Goal: Information Seeking & Learning: Learn about a topic

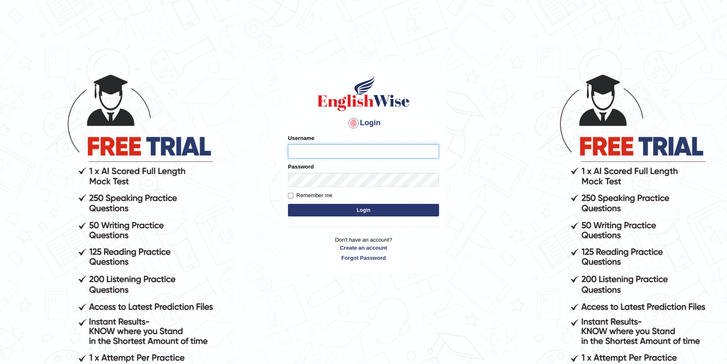
type input "kas60_"
click at [357, 212] on button "Login" at bounding box center [363, 210] width 151 height 13
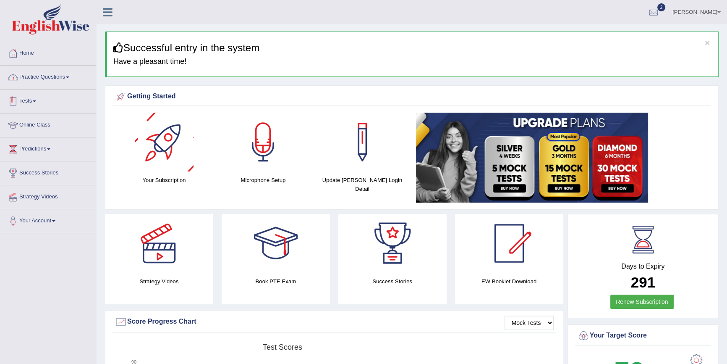
click at [52, 77] on link "Practice Questions" at bounding box center [48, 75] width 96 height 21
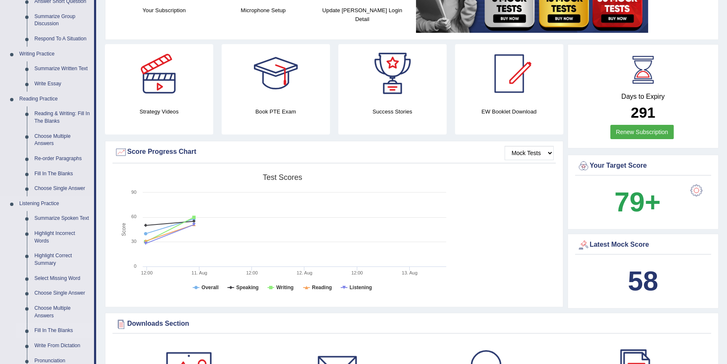
scroll to position [152, 0]
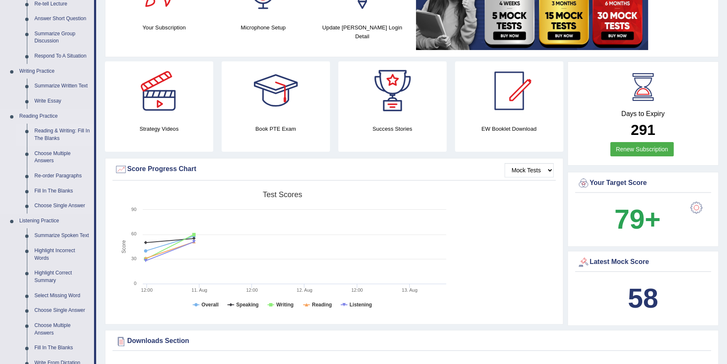
click at [51, 129] on link "Reading & Writing: Fill In The Blanks" at bounding box center [62, 134] width 63 height 22
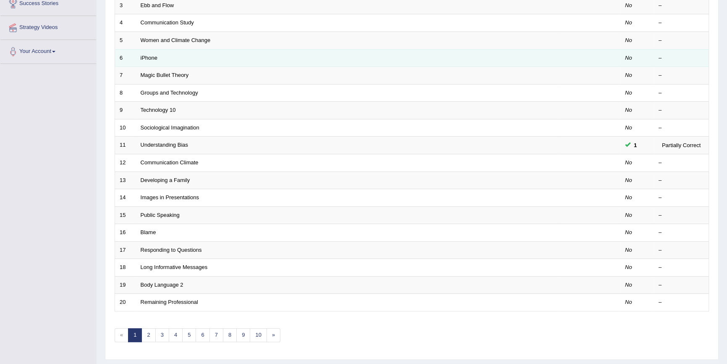
scroll to position [191, 0]
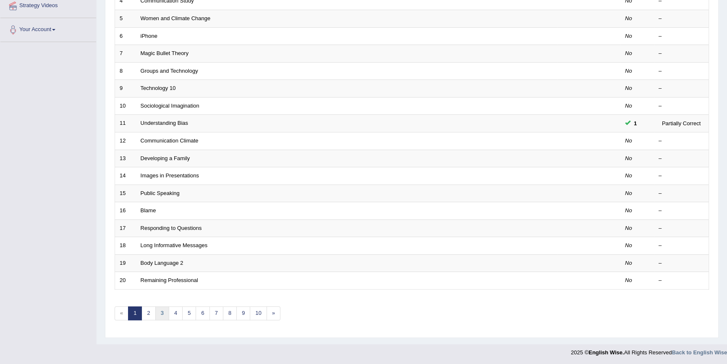
click at [159, 309] on link "3" at bounding box center [162, 313] width 14 height 14
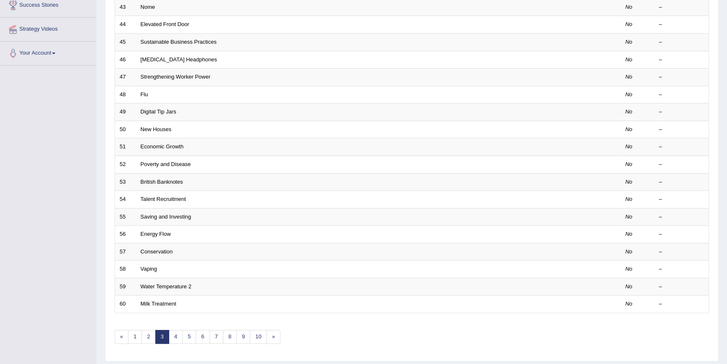
scroll to position [191, 0]
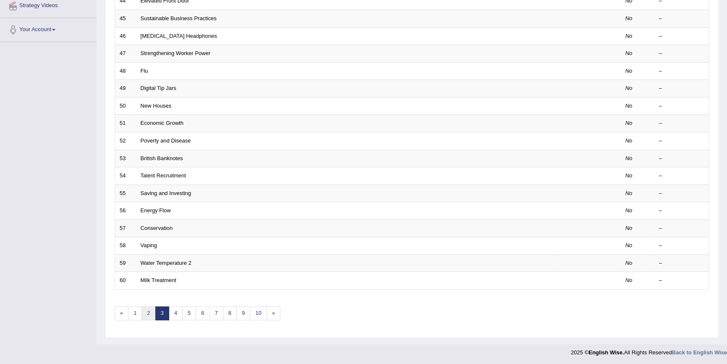
click at [150, 313] on link "2" at bounding box center [148, 313] width 14 height 14
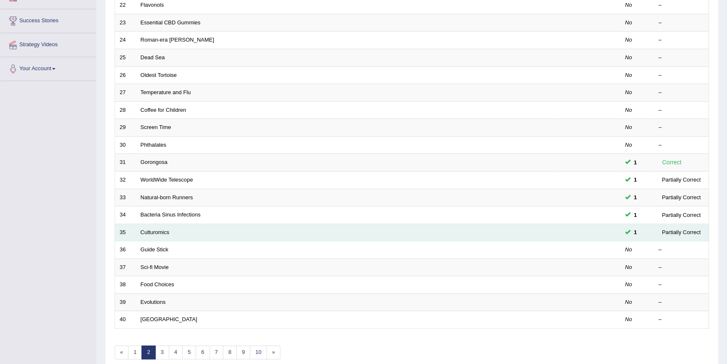
scroll to position [152, 0]
click at [157, 231] on link "Culturomics" at bounding box center [155, 231] width 29 height 6
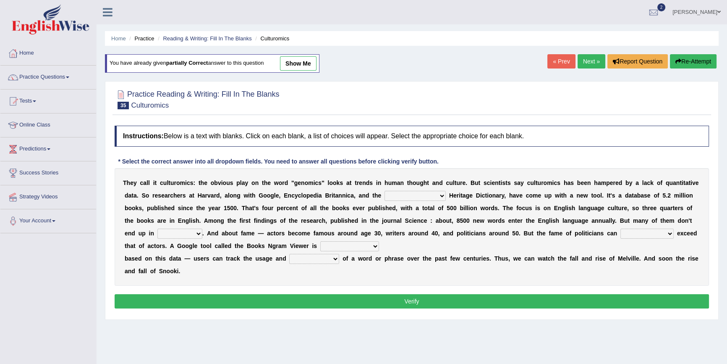
click at [592, 57] on link "Next »" at bounding box center [592, 61] width 28 height 14
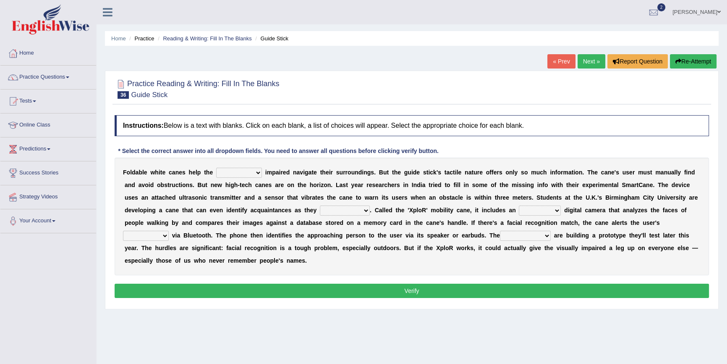
click at [230, 173] on select "felicity insensitivity visually malleability" at bounding box center [239, 173] width 46 height 10
click at [385, 172] on b "u" at bounding box center [385, 172] width 4 height 7
click at [331, 212] on select "likelihood throat northernmost approach" at bounding box center [345, 210] width 50 height 10
select select "approach"
click at [320, 205] on select "likelihood throat northernmost approach" at bounding box center [345, 210] width 50 height 10
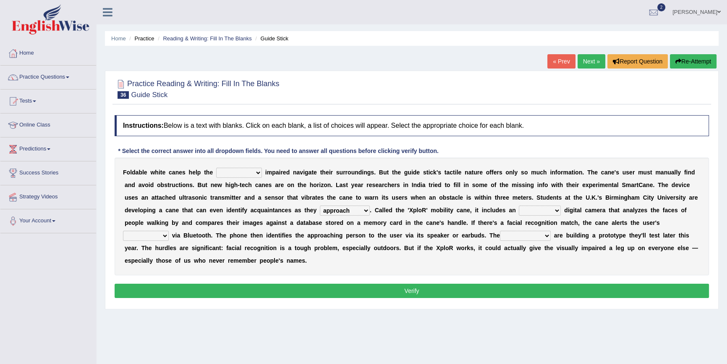
click at [550, 214] on select "untested embedded deadest skinhead" at bounding box center [540, 210] width 42 height 10
select select "embedded"
click at [519, 205] on select "untested embedded deadest skinhead" at bounding box center [540, 210] width 42 height 10
click at [133, 235] on select "waterborne alone smartphone postpone" at bounding box center [146, 235] width 46 height 10
select select "smartphone"
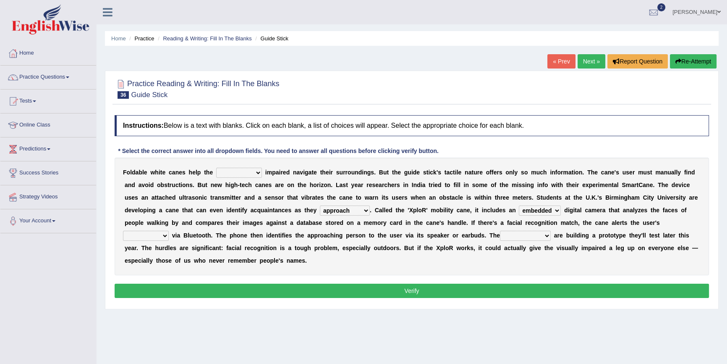
click at [123, 230] on select "waterborne alone smartphone postpone" at bounding box center [146, 235] width 46 height 10
click at [508, 230] on select "jurisprudence bootless students jukebox" at bounding box center [525, 235] width 51 height 10
select select "students"
click at [500, 230] on select "jurisprudence bootless students jukebox" at bounding box center [525, 235] width 51 height 10
click at [243, 167] on div "F o l d a b l e w h i t e c a n e s h e l p t h e felicity insensitivity visual…" at bounding box center [412, 216] width 594 height 118
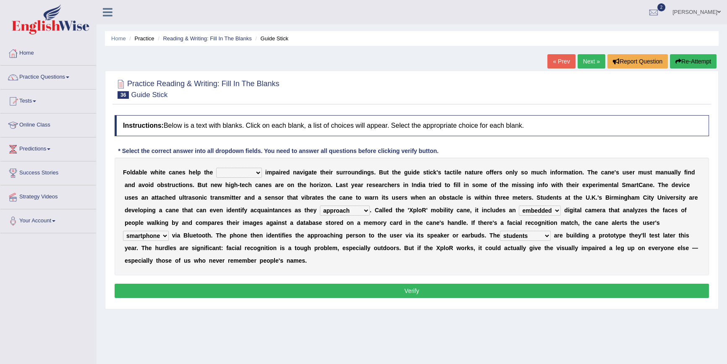
click at [240, 171] on select "felicity insensitivity visually malleability" at bounding box center [239, 173] width 46 height 10
select select "malleability"
click at [216, 168] on select "felicity insensitivity visually malleability" at bounding box center [239, 173] width 46 height 10
click at [344, 285] on button "Verify" at bounding box center [412, 290] width 594 height 14
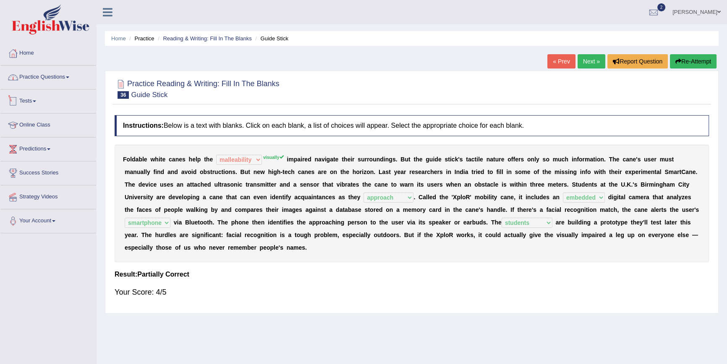
click at [63, 78] on link "Practice Questions" at bounding box center [48, 75] width 96 height 21
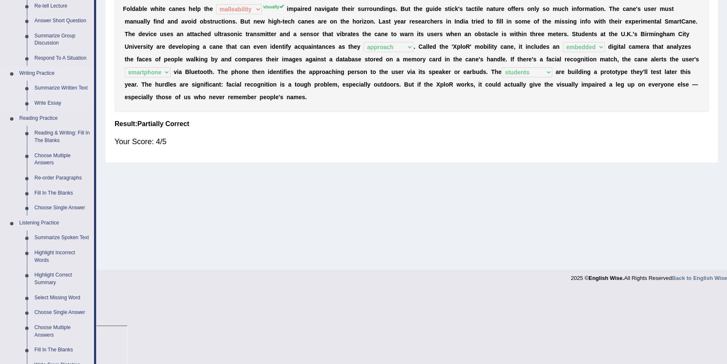
scroll to position [152, 0]
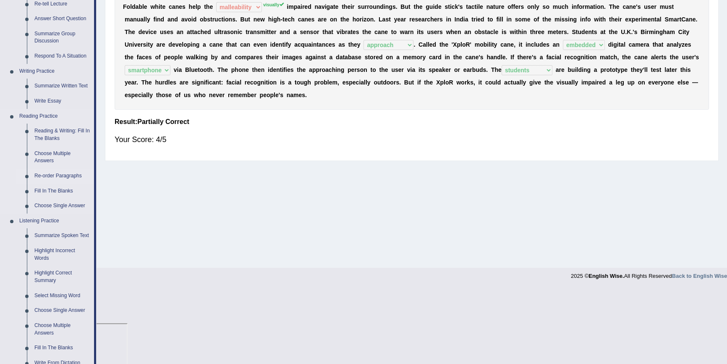
click at [48, 173] on link "Re-order Paragraphs" at bounding box center [62, 175] width 63 height 15
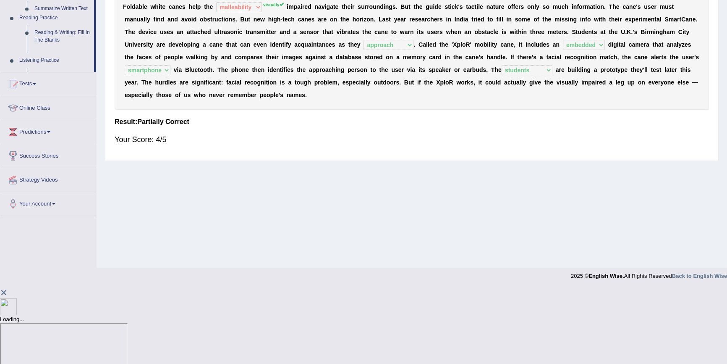
scroll to position [77, 0]
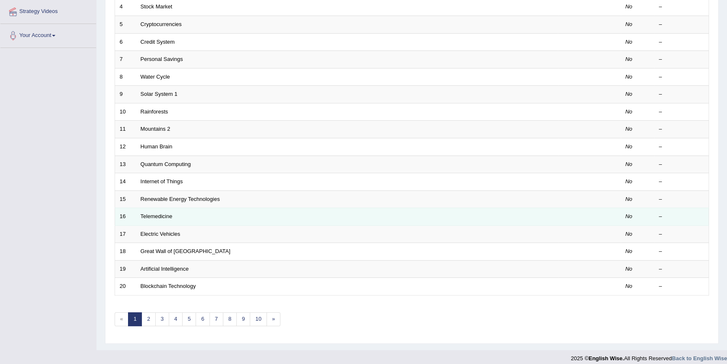
scroll to position [191, 0]
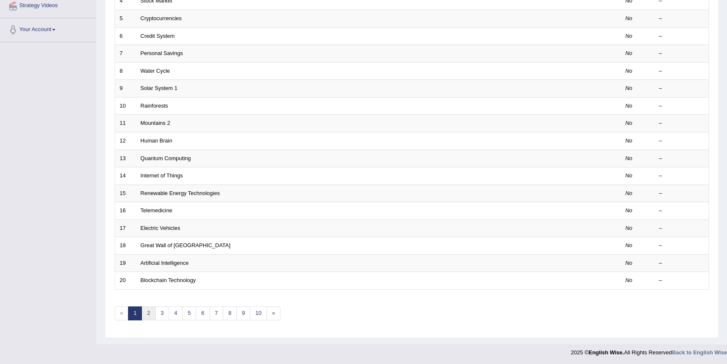
click at [148, 310] on link "2" at bounding box center [148, 313] width 14 height 14
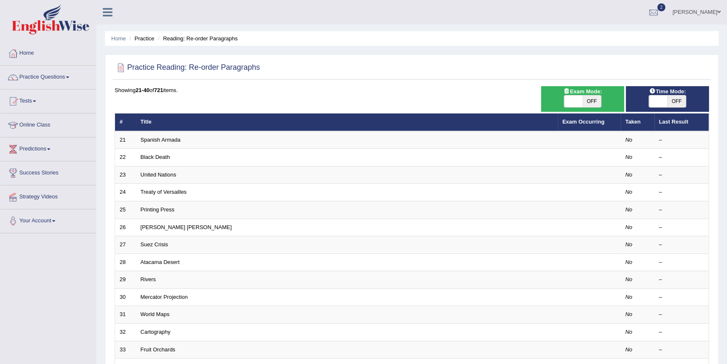
click at [151, 210] on link "Printing Press" at bounding box center [158, 209] width 34 height 6
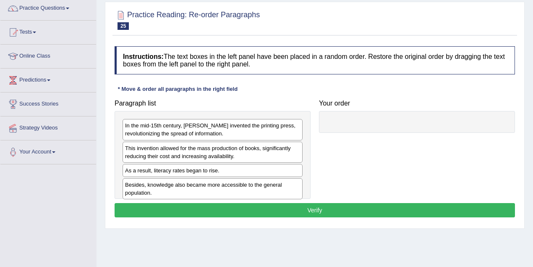
scroll to position [84, 0]
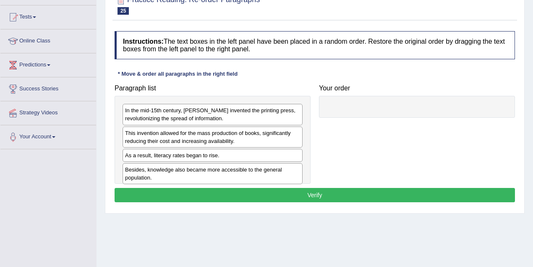
click at [206, 114] on div "In the mid-15th century, [PERSON_NAME] invented the printing press, revolutioni…" at bounding box center [213, 114] width 180 height 21
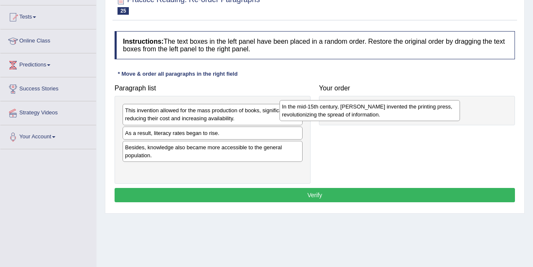
drag, startPoint x: 191, startPoint y: 119, endPoint x: 350, endPoint y: 115, distance: 158.3
click at [350, 115] on div "In the mid-15th century, [PERSON_NAME] invented the printing press, revolutioni…" at bounding box center [370, 110] width 181 height 21
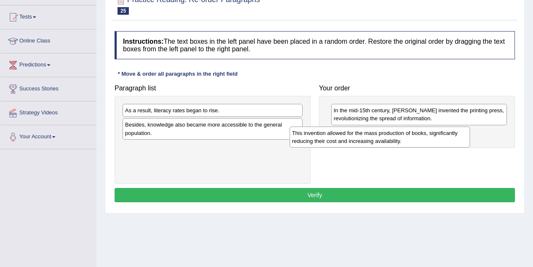
drag, startPoint x: 172, startPoint y: 113, endPoint x: 339, endPoint y: 136, distance: 169.0
click at [339, 136] on div "This invention allowed for the mass production of books, significantly reducing…" at bounding box center [380, 136] width 181 height 21
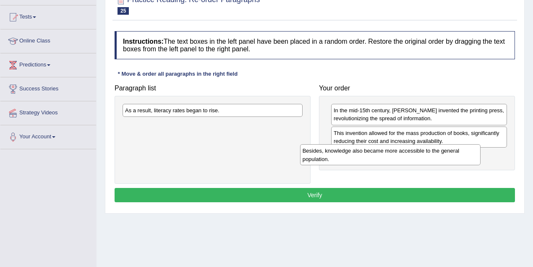
drag, startPoint x: 148, startPoint y: 129, endPoint x: 338, endPoint y: 155, distance: 191.5
click at [338, 155] on div "Besides, knowledge also became more accessible to the general population." at bounding box center [390, 154] width 181 height 21
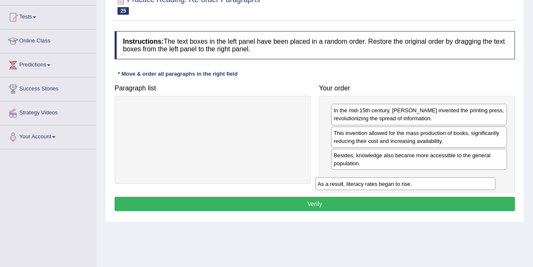
drag, startPoint x: 197, startPoint y: 107, endPoint x: 398, endPoint y: 178, distance: 213.8
click at [398, 178] on div "As a result, literacy rates began to rise." at bounding box center [405, 183] width 181 height 13
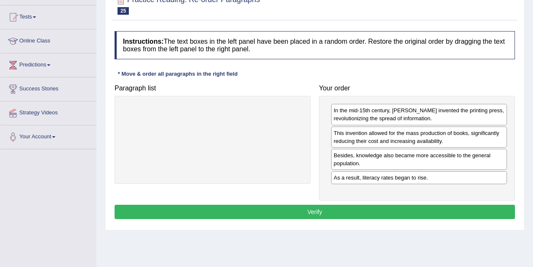
click at [337, 206] on button "Verify" at bounding box center [315, 211] width 400 height 14
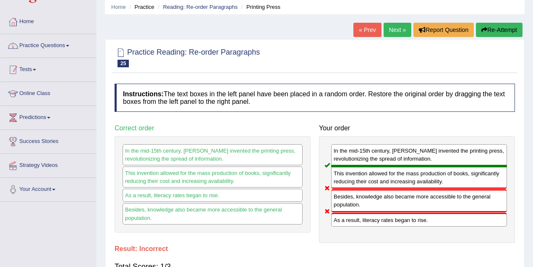
scroll to position [0, 0]
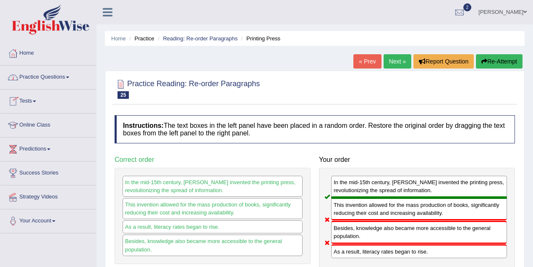
click at [509, 59] on button "Re-Attempt" at bounding box center [499, 61] width 47 height 14
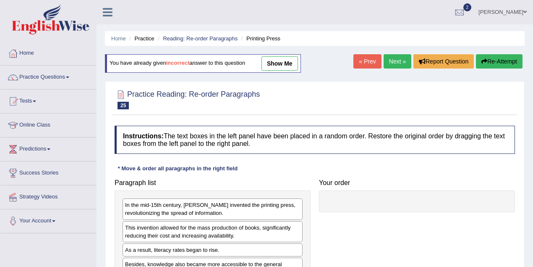
scroll to position [112, 0]
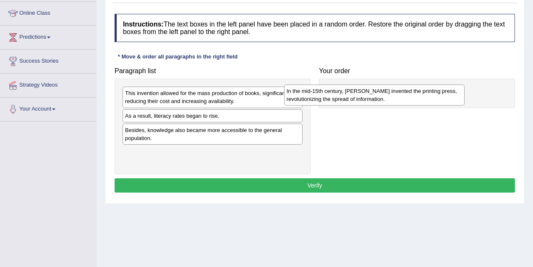
drag, startPoint x: 130, startPoint y: 96, endPoint x: 314, endPoint y: 92, distance: 184.4
click at [314, 92] on div "In the mid-15th century, [PERSON_NAME] invented the printing press, revolutioni…" at bounding box center [374, 94] width 181 height 21
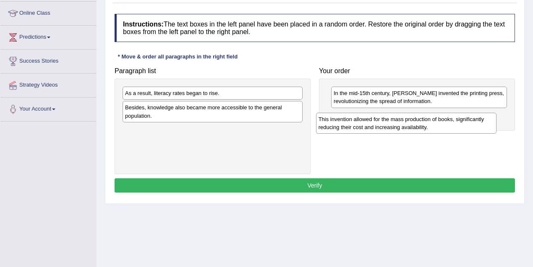
drag, startPoint x: 154, startPoint y: 96, endPoint x: 352, endPoint y: 120, distance: 199.1
click at [351, 120] on div "This invention allowed for the mass production of books, significantly reducing…" at bounding box center [406, 123] width 181 height 21
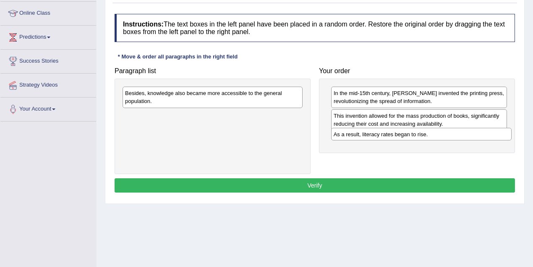
drag, startPoint x: 202, startPoint y: 93, endPoint x: 411, endPoint y: 134, distance: 212.6
click at [411, 134] on div "As a result, literacy rates began to rise." at bounding box center [421, 134] width 181 height 13
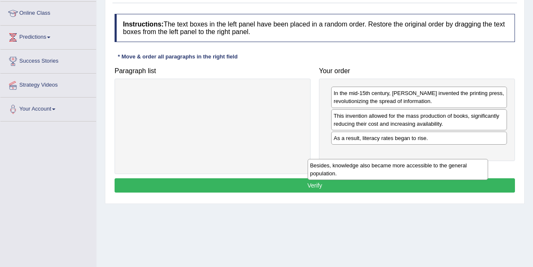
drag, startPoint x: 238, startPoint y: 95, endPoint x: 428, endPoint y: 157, distance: 199.5
click at [428, 159] on div "Besides, knowledge also became more accessible to the general population." at bounding box center [398, 169] width 181 height 21
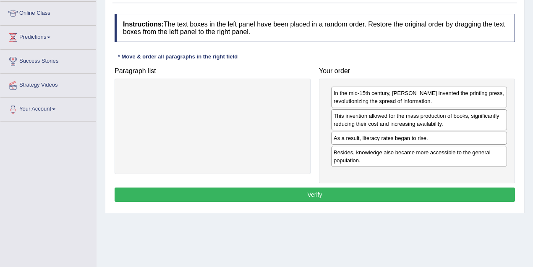
click at [300, 191] on button "Verify" at bounding box center [315, 194] width 400 height 14
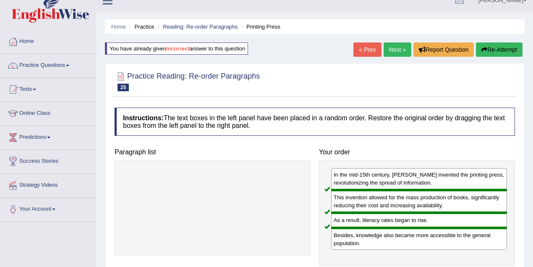
scroll to position [0, 0]
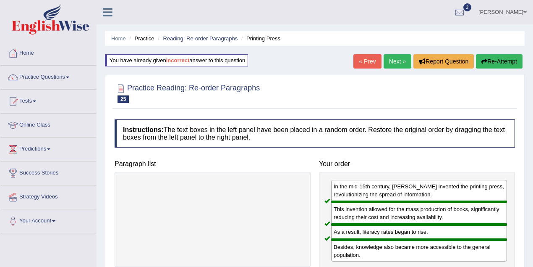
click at [399, 61] on link "Next »" at bounding box center [398, 61] width 28 height 14
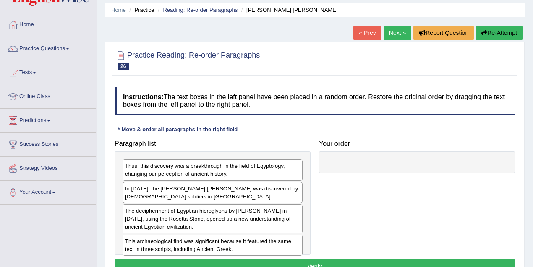
scroll to position [56, 0]
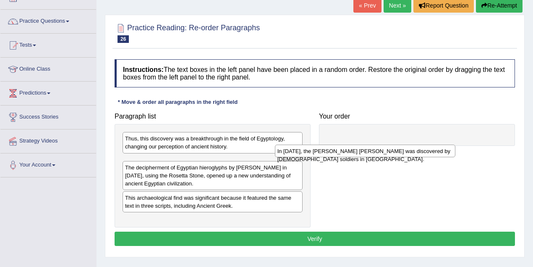
drag, startPoint x: 222, startPoint y: 162, endPoint x: 395, endPoint y: 135, distance: 175.0
click at [395, 144] on div "In [DATE], the [PERSON_NAME] [PERSON_NAME] was discovered by [DEMOGRAPHIC_DATA]…" at bounding box center [365, 150] width 181 height 13
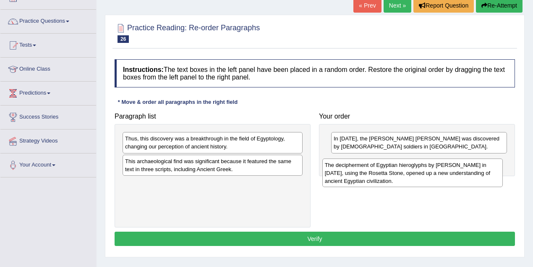
drag, startPoint x: 142, startPoint y: 171, endPoint x: 342, endPoint y: 175, distance: 199.9
click at [342, 175] on div "The decipherment of Egyptian hieroglyphs by [PERSON_NAME] in [DATE], using the …" at bounding box center [412, 172] width 181 height 29
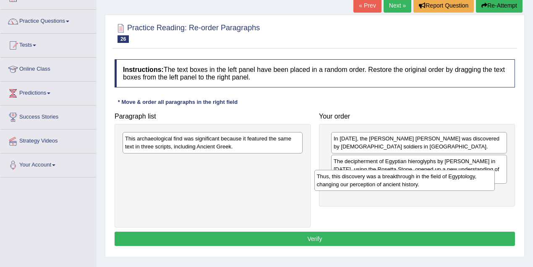
drag, startPoint x: 211, startPoint y: 144, endPoint x: 375, endPoint y: 175, distance: 166.9
click at [402, 181] on div "Thus, this discovery was a breakthrough in the field of Egyptology, changing ou…" at bounding box center [404, 180] width 181 height 21
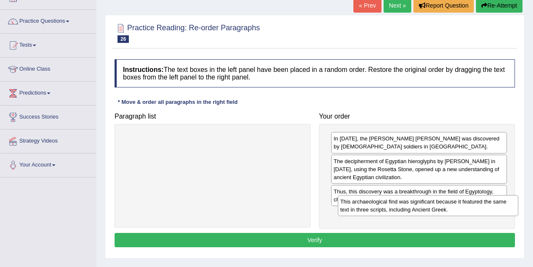
drag, startPoint x: 196, startPoint y: 142, endPoint x: 416, endPoint y: 205, distance: 228.5
click at [416, 205] on div "This archaeological find was significant because it featured the same text in t…" at bounding box center [428, 205] width 181 height 21
click at [414, 209] on div "This archaeological find was significant because it featured the same text in t…" at bounding box center [430, 207] width 181 height 21
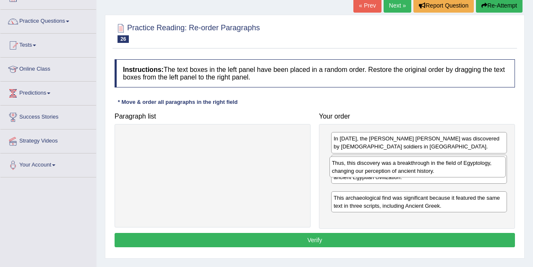
drag, startPoint x: 427, startPoint y: 196, endPoint x: 425, endPoint y: 169, distance: 27.8
click at [425, 169] on div "Thus, this discovery was a breakthrough in the field of Egyptology, changing ou…" at bounding box center [418, 166] width 176 height 21
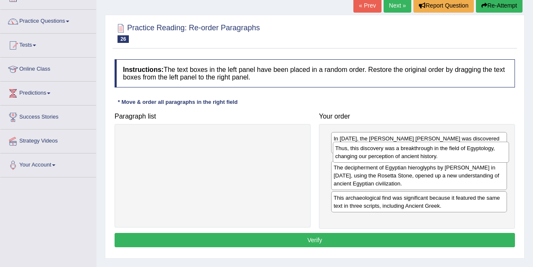
drag, startPoint x: 409, startPoint y: 194, endPoint x: 411, endPoint y: 154, distance: 40.3
click at [411, 154] on div "Thus, this discovery was a breakthrough in the field of Egyptology, changing ou…" at bounding box center [421, 151] width 176 height 21
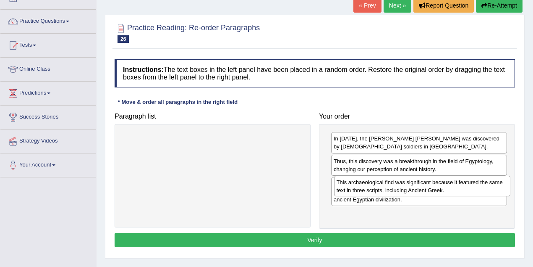
drag, startPoint x: 395, startPoint y: 222, endPoint x: 398, endPoint y: 191, distance: 30.8
click at [398, 191] on div "This archaeological find was significant because it featured the same text in t…" at bounding box center [422, 185] width 176 height 21
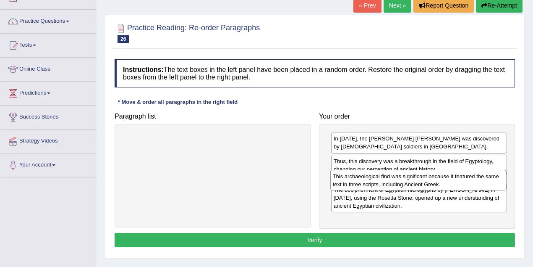
drag, startPoint x: 405, startPoint y: 219, endPoint x: 404, endPoint y: 183, distance: 36.1
click at [404, 183] on div "This archaeological find was significant because it featured the same text in t…" at bounding box center [418, 180] width 176 height 21
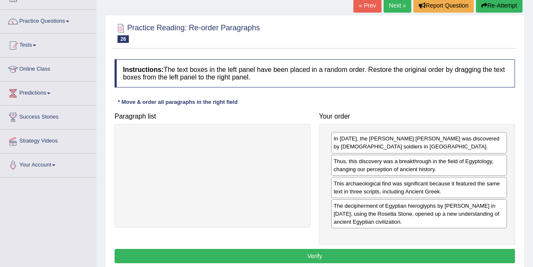
click at [338, 254] on button "Verify" at bounding box center [315, 256] width 400 height 14
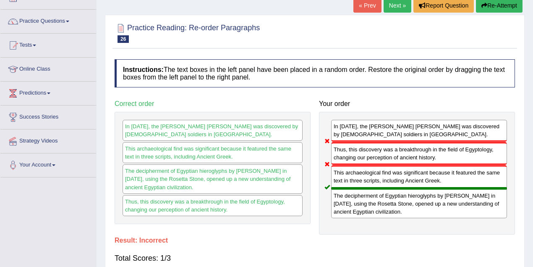
click at [396, 7] on link "Next »" at bounding box center [398, 5] width 28 height 14
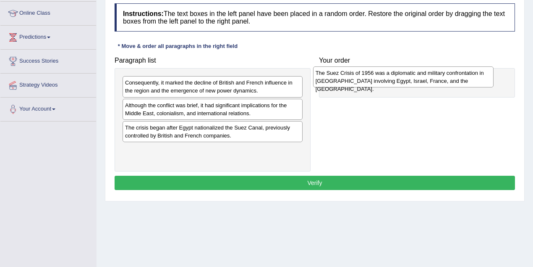
drag, startPoint x: 200, startPoint y: 87, endPoint x: 391, endPoint y: 78, distance: 190.8
click at [391, 78] on div "The Suez Crisis of 1956 was a diplomatic and military confrontation in Egypt in…" at bounding box center [403, 76] width 181 height 21
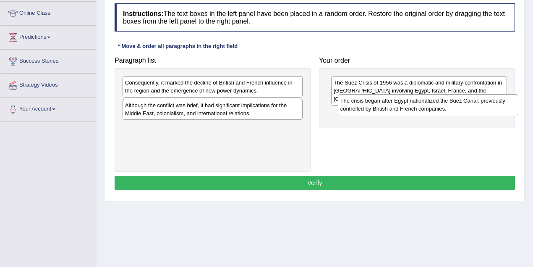
drag, startPoint x: 241, startPoint y: 132, endPoint x: 431, endPoint y: 108, distance: 191.6
click at [431, 108] on div "The crisis began after Egypt nationalized the Suez Canal, previously controlled…" at bounding box center [428, 104] width 181 height 21
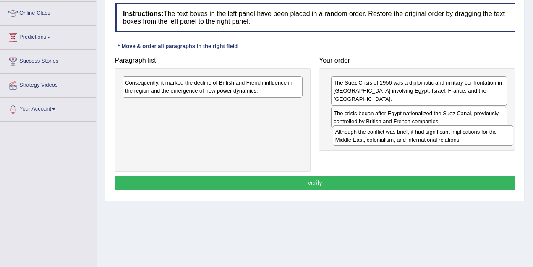
drag, startPoint x: 204, startPoint y: 111, endPoint x: 432, endPoint y: 137, distance: 229.9
click at [432, 137] on div "Although the conflict was brief, it had significant implications for the Middle…" at bounding box center [423, 135] width 181 height 21
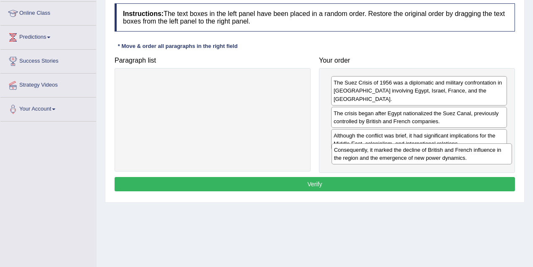
drag, startPoint x: 237, startPoint y: 85, endPoint x: 446, endPoint y: 152, distance: 219.5
click at [446, 152] on div "Consequently, it marked the decline of British and French influence in the regi…" at bounding box center [422, 153] width 181 height 21
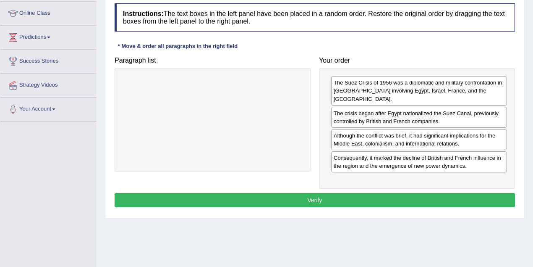
click at [356, 193] on button "Verify" at bounding box center [315, 200] width 400 height 14
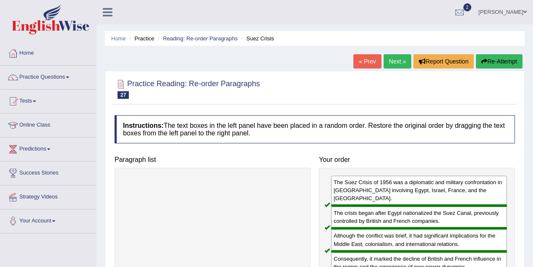
click at [388, 66] on link "Next »" at bounding box center [398, 61] width 28 height 14
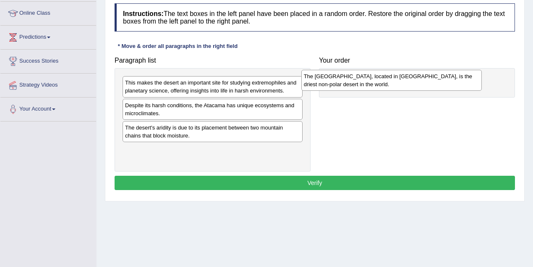
drag, startPoint x: 154, startPoint y: 132, endPoint x: 334, endPoint y: 81, distance: 186.7
click at [334, 81] on div "The Atacama Desert, located in South America, is the driest non-polar desert in…" at bounding box center [391, 80] width 181 height 21
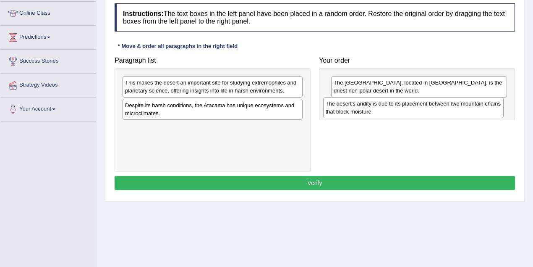
drag, startPoint x: 142, startPoint y: 132, endPoint x: 343, endPoint y: 109, distance: 201.9
click at [343, 109] on div "The desert's aridity is due to its placement between two mountain chains that b…" at bounding box center [413, 107] width 181 height 21
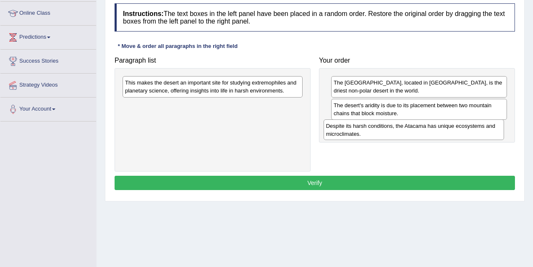
drag, startPoint x: 162, startPoint y: 110, endPoint x: 364, endPoint y: 131, distance: 202.2
click at [364, 131] on div "Despite its harsh conditions, the Atacama has unique ecosystems and microclimat…" at bounding box center [414, 129] width 181 height 21
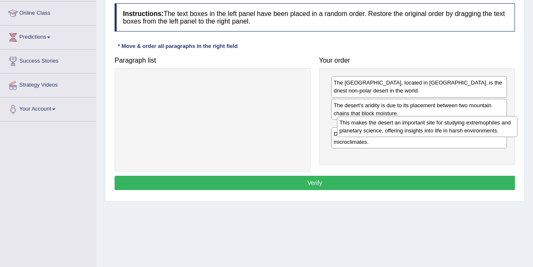
drag, startPoint x: 212, startPoint y: 90, endPoint x: 427, endPoint y: 129, distance: 218.1
click at [427, 129] on div "This makes the desert an important site for studying extremophiles and planetar…" at bounding box center [427, 126] width 181 height 21
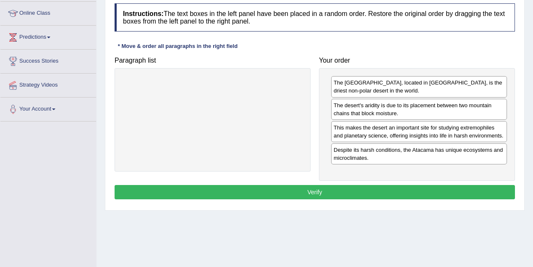
click at [385, 188] on button "Verify" at bounding box center [315, 192] width 400 height 14
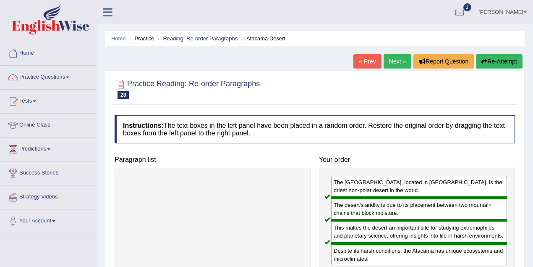
click at [397, 59] on link "Next »" at bounding box center [398, 61] width 28 height 14
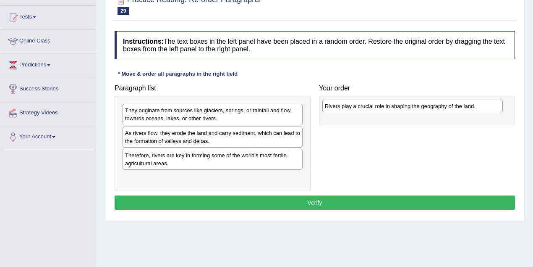
drag, startPoint x: 174, startPoint y: 134, endPoint x: 374, endPoint y: 107, distance: 201.6
click at [374, 107] on div "Rivers play a crucial role in shaping the geography of the land." at bounding box center [412, 105] width 181 height 13
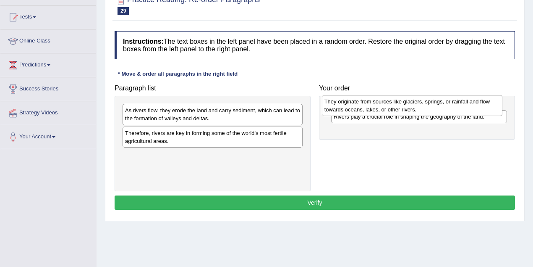
drag, startPoint x: 203, startPoint y: 113, endPoint x: 404, endPoint y: 104, distance: 200.9
click at [404, 104] on div "They originate from sources like glaciers, springs, or rainfall and flow toward…" at bounding box center [412, 105] width 181 height 21
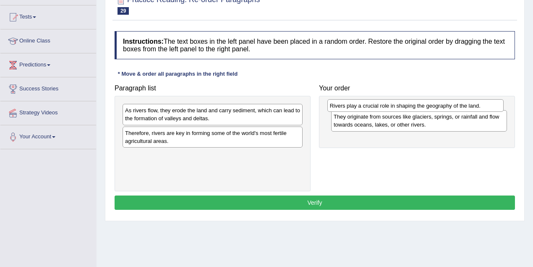
drag, startPoint x: 418, startPoint y: 132, endPoint x: 414, endPoint y: 105, distance: 27.1
click at [414, 105] on div "Rivers play a crucial role in shaping the geography of the land." at bounding box center [415, 105] width 176 height 13
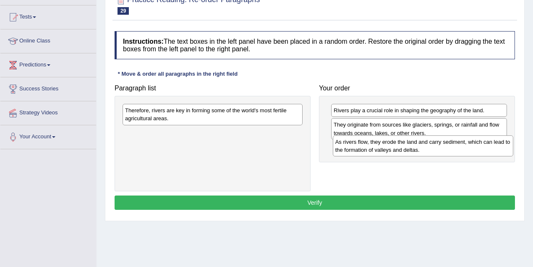
drag, startPoint x: 216, startPoint y: 117, endPoint x: 427, endPoint y: 149, distance: 212.7
click at [427, 149] on div "As rivers flow, they erode the land and carry sediment, which can lead to the f…" at bounding box center [423, 145] width 181 height 21
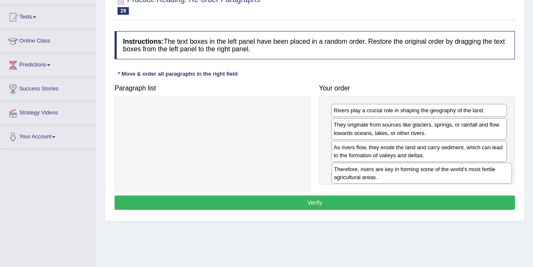
drag, startPoint x: 180, startPoint y: 113, endPoint x: 387, endPoint y: 173, distance: 214.9
click at [387, 173] on div "Therefore, rivers are key in forming some of the world's most fertile agricultu…" at bounding box center [422, 172] width 181 height 21
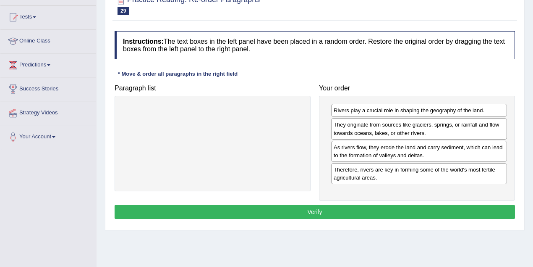
click at [330, 214] on button "Verify" at bounding box center [315, 211] width 400 height 14
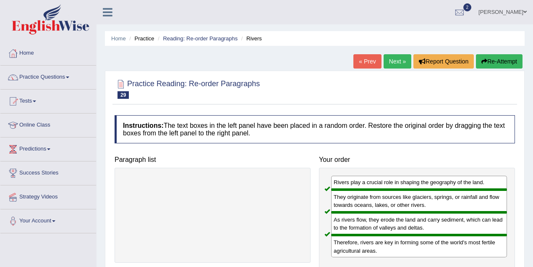
click at [397, 61] on link "Next »" at bounding box center [398, 61] width 28 height 14
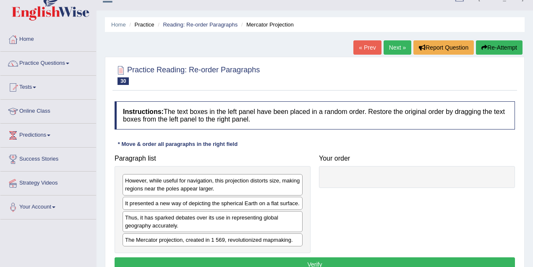
scroll to position [28, 0]
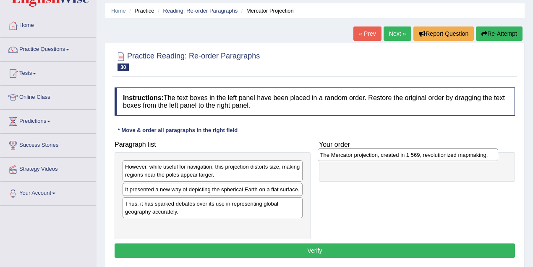
drag, startPoint x: 169, startPoint y: 224, endPoint x: 364, endPoint y: 154, distance: 207.6
click at [364, 154] on div "The Mercator projection, created in 1 569, revolutionized mapmaking." at bounding box center [408, 154] width 181 height 13
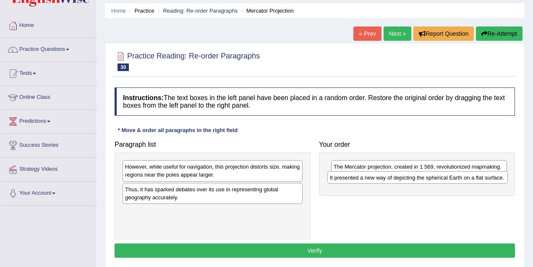
drag, startPoint x: 163, startPoint y: 191, endPoint x: 368, endPoint y: 179, distance: 205.2
click at [368, 179] on div "It presented a new way of depicting the spherical Earth on a flat surface." at bounding box center [417, 177] width 181 height 13
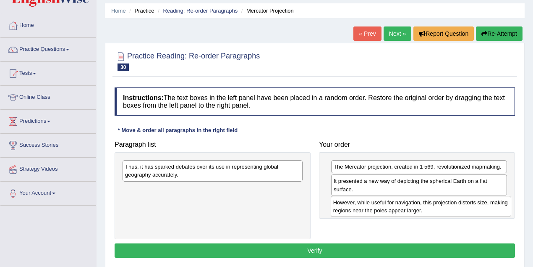
drag, startPoint x: 196, startPoint y: 166, endPoint x: 404, endPoint y: 202, distance: 211.3
click at [404, 202] on div "However, while useful for navigation, this projection distorts size, making reg…" at bounding box center [421, 206] width 181 height 21
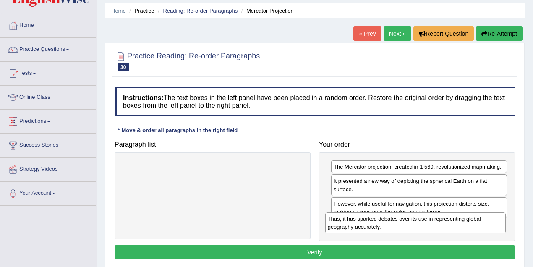
drag, startPoint x: 186, startPoint y: 170, endPoint x: 390, endPoint y: 222, distance: 210.8
click at [390, 222] on div "Thus, it has sparked debates over its use in representing global geography accu…" at bounding box center [415, 222] width 181 height 21
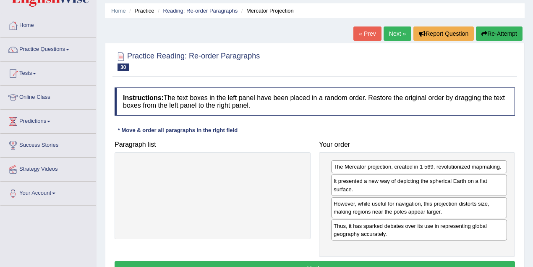
click at [368, 245] on div "The Mercator projection, created in 1 569, revolutionized mapmaking. It present…" at bounding box center [417, 204] width 196 height 105
click at [356, 264] on button "Verify" at bounding box center [315, 268] width 400 height 14
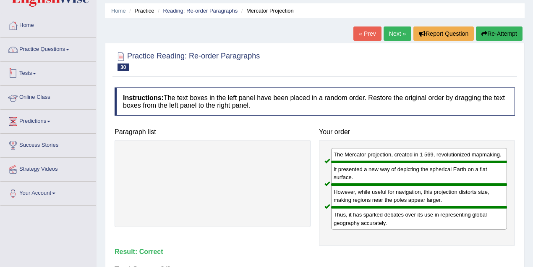
click at [49, 52] on link "Practice Questions" at bounding box center [48, 48] width 96 height 21
